Goal: Find specific page/section: Find specific page/section

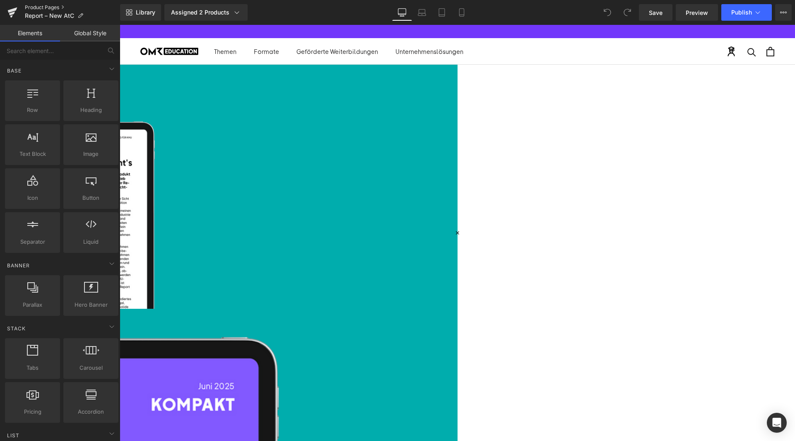
click at [38, 7] on link "Product Pages" at bounding box center [72, 7] width 95 height 7
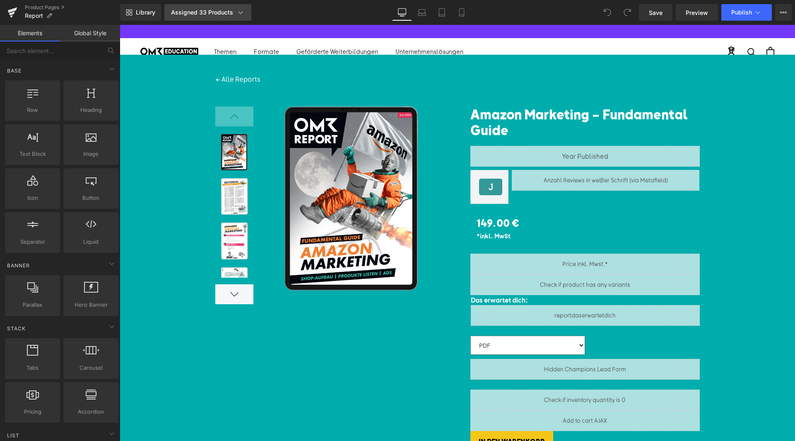
click at [244, 9] on link "Assigned 33 Products" at bounding box center [207, 12] width 87 height 17
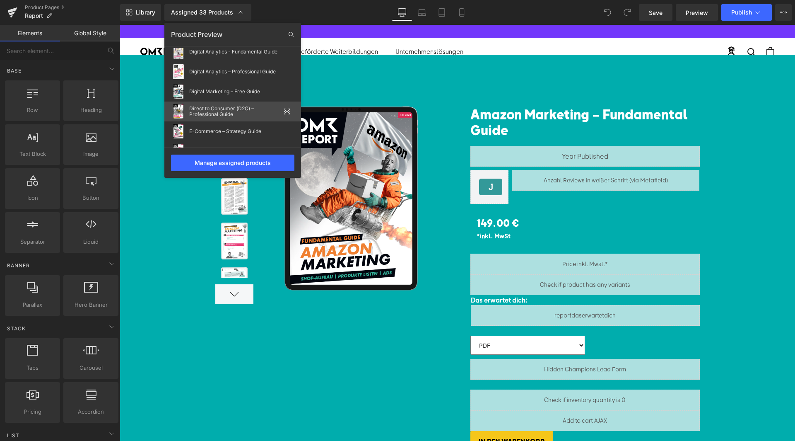
scroll to position [115, 0]
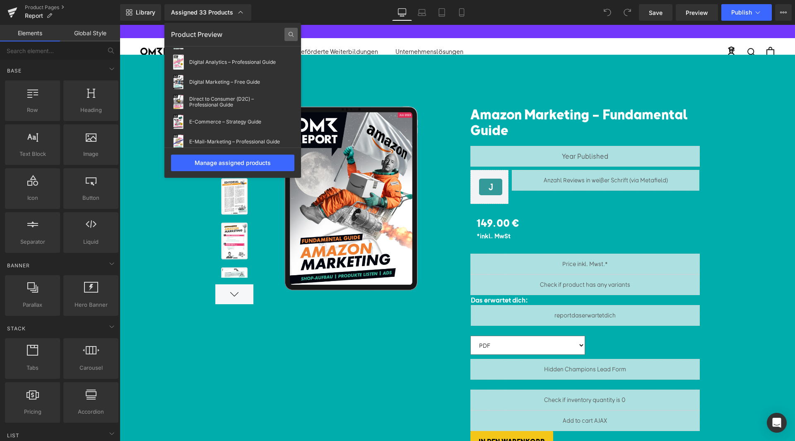
click at [290, 33] on icon at bounding box center [291, 34] width 13 height 13
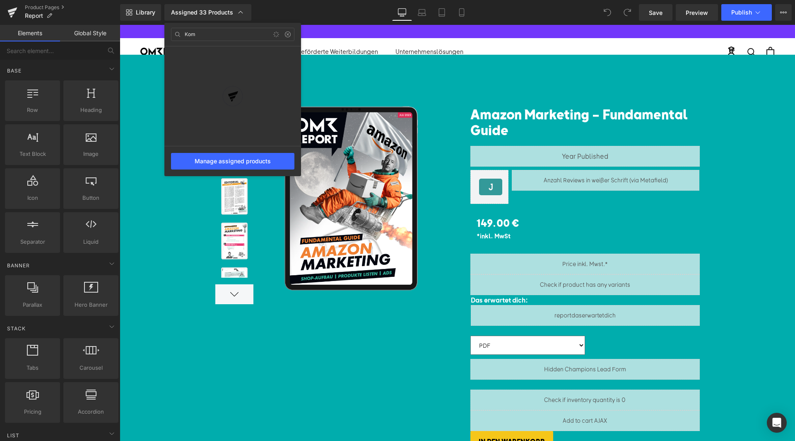
type input "Komp"
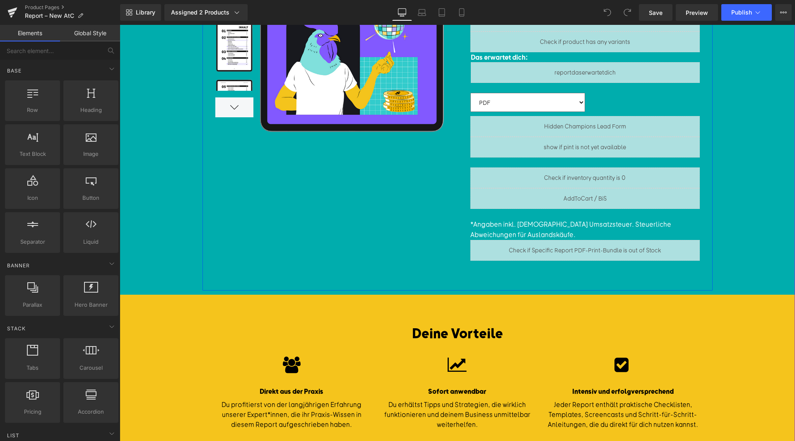
scroll to position [226, 0]
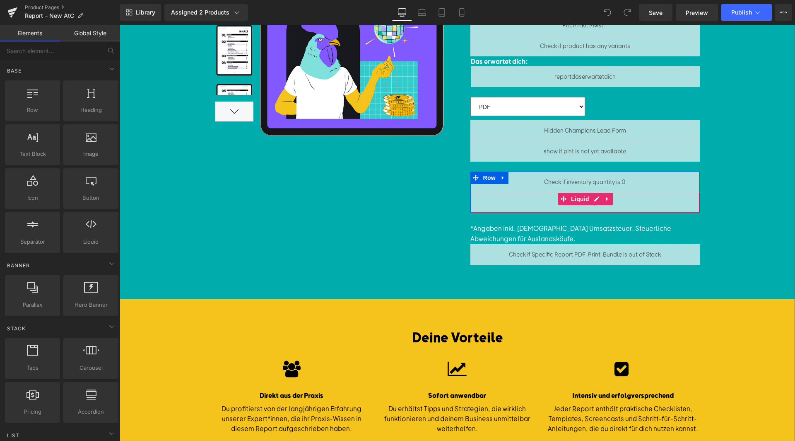
click at [597, 206] on div "Liquid" at bounding box center [586, 202] width 230 height 21
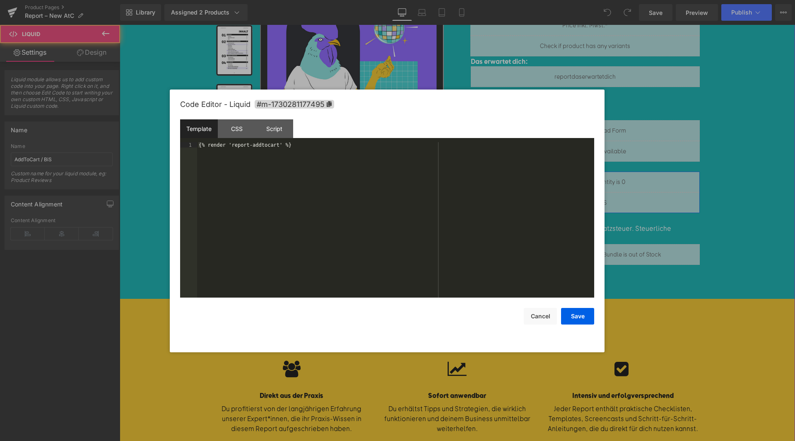
click at [595, 197] on div "Liquid" at bounding box center [586, 202] width 230 height 21
click at [663, 188] on div at bounding box center [397, 220] width 795 height 441
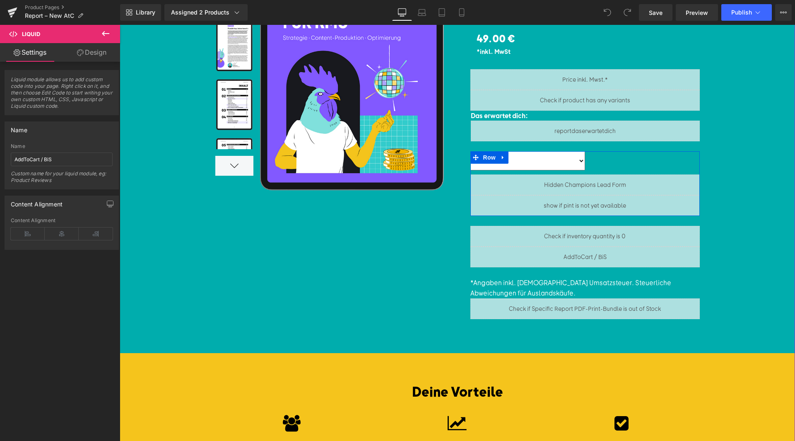
scroll to position [171, 0]
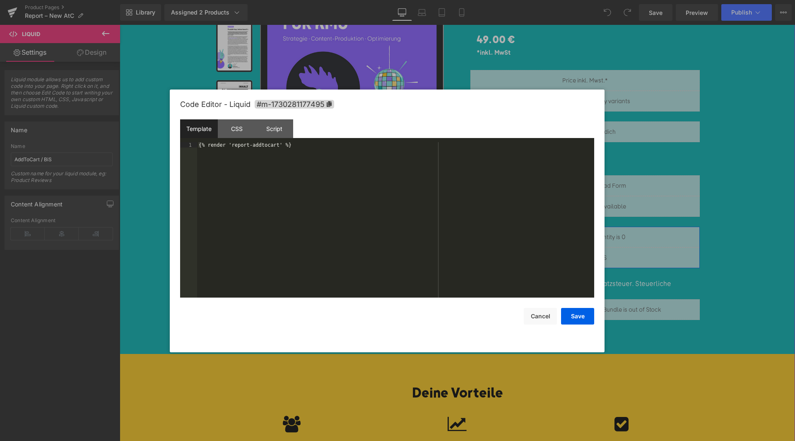
click at [599, 252] on div "Liquid" at bounding box center [586, 257] width 230 height 21
click at [704, 222] on div at bounding box center [397, 220] width 795 height 441
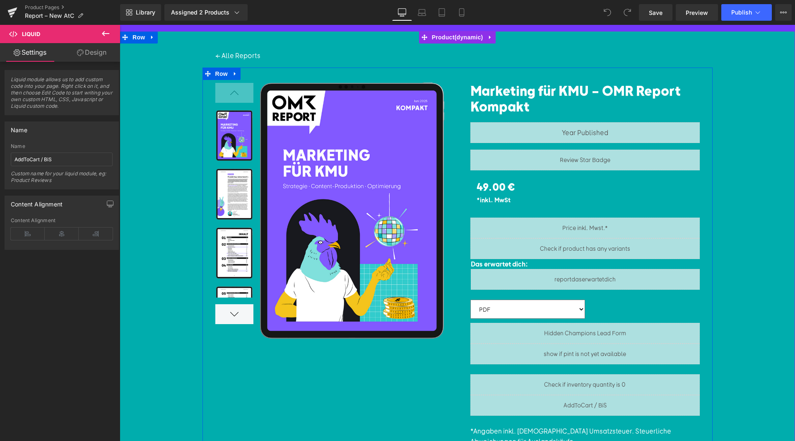
scroll to position [0, 0]
